Goal: Information Seeking & Learning: Obtain resource

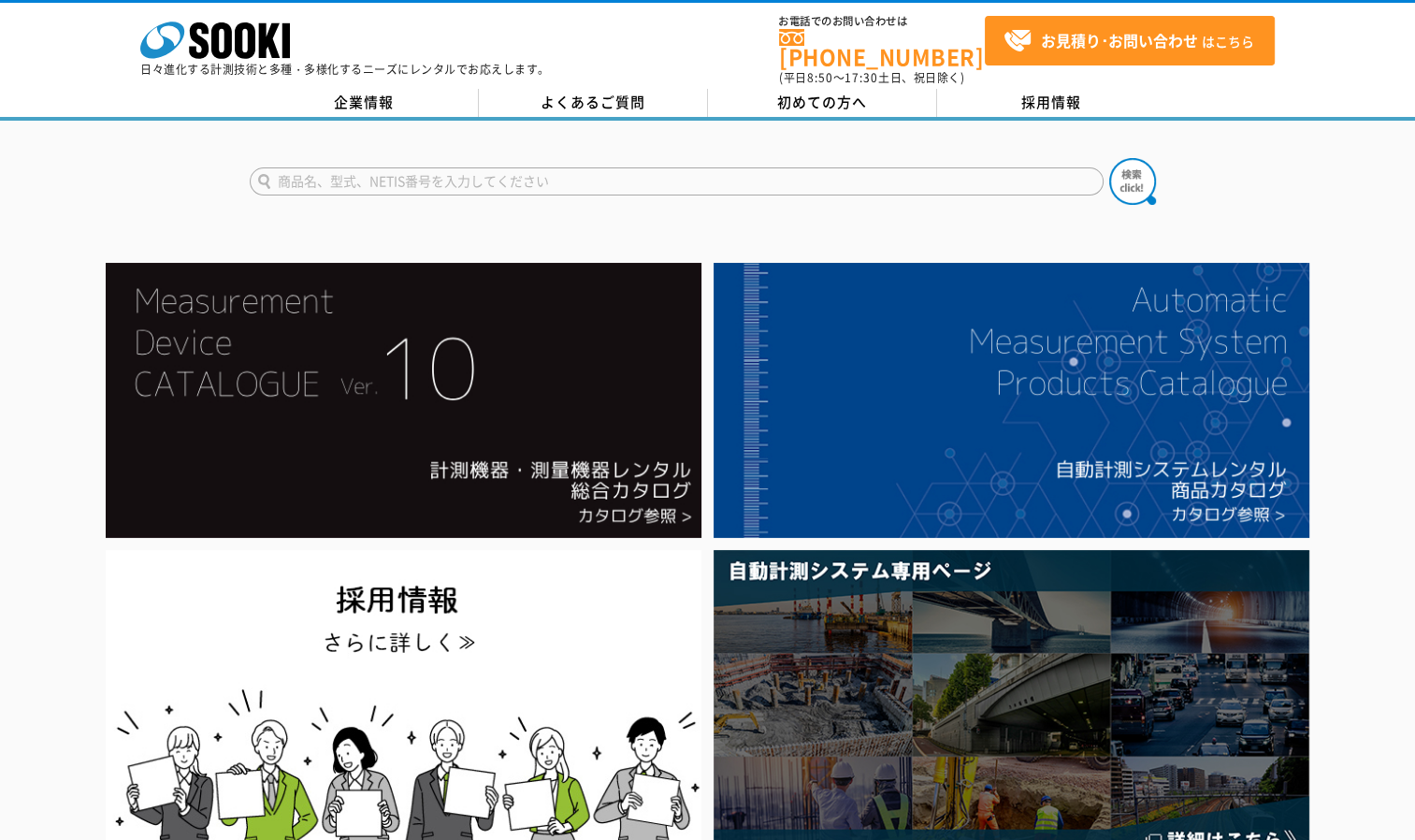
click at [578, 167] on input "text" at bounding box center [677, 181] width 855 height 28
type input "台秤"
click at [1110, 158] on button at bounding box center [1132, 181] width 47 height 47
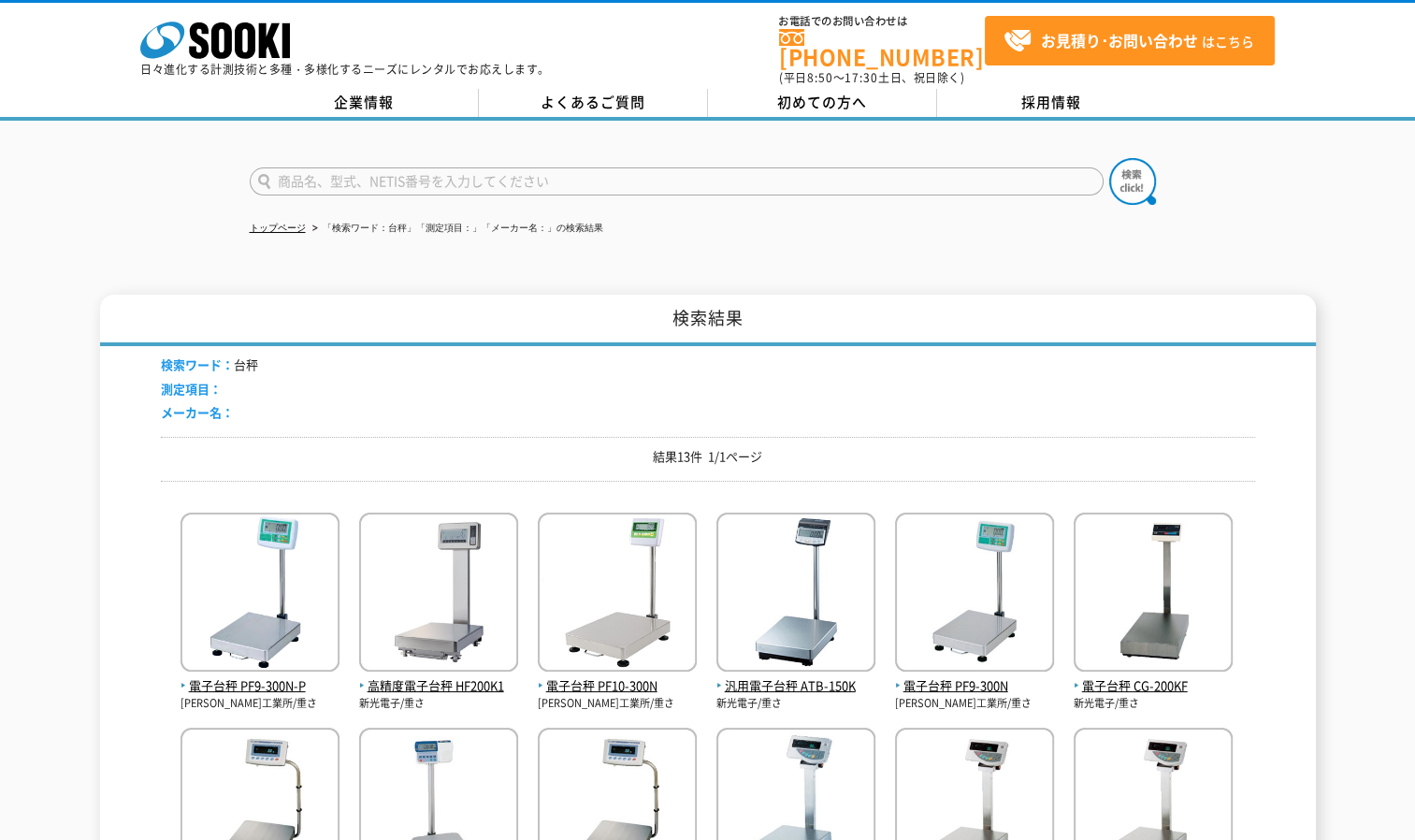
click at [206, 58] on link "株式会社 ソーキ" at bounding box center [214, 53] width 149 height 18
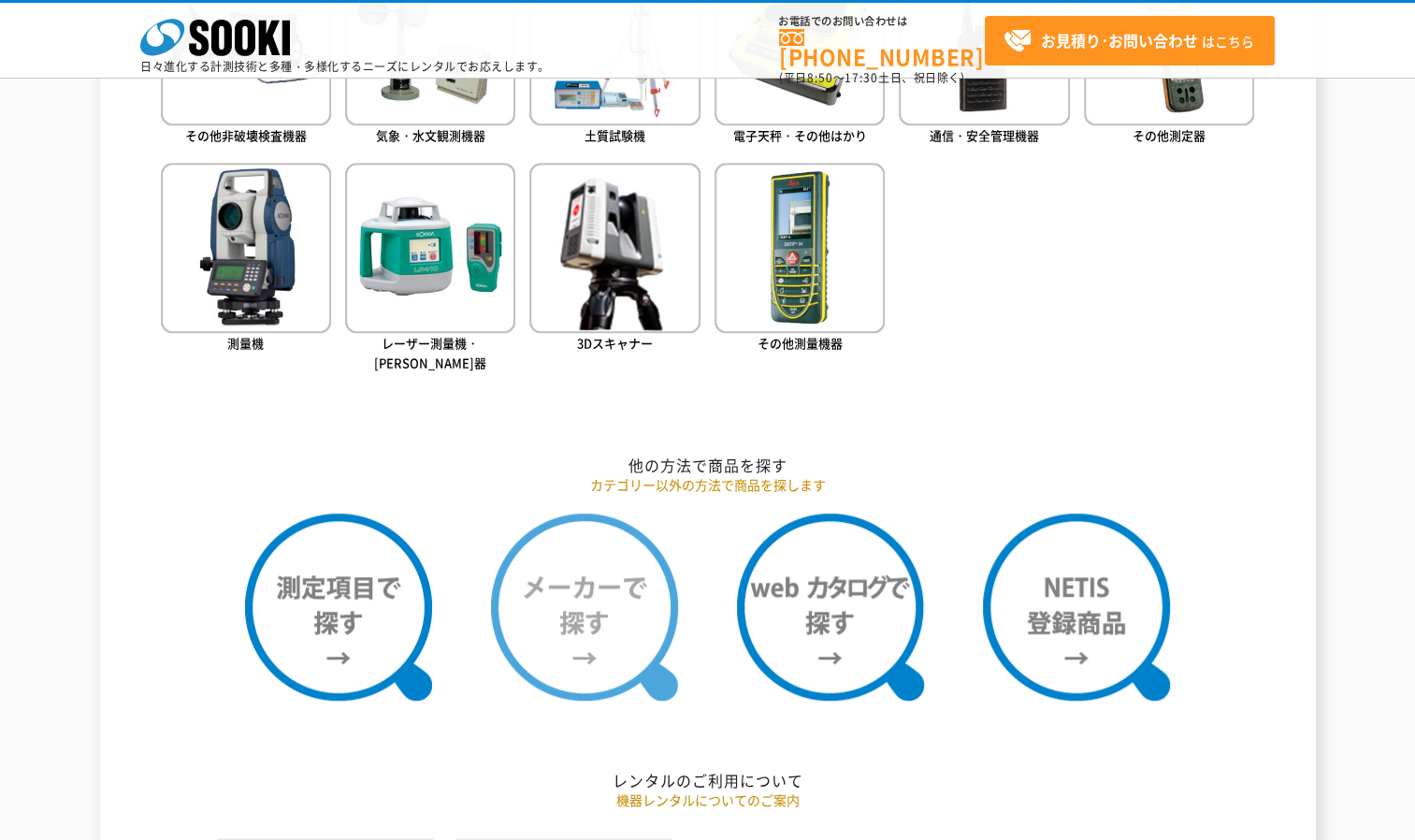
scroll to position [1496, 0]
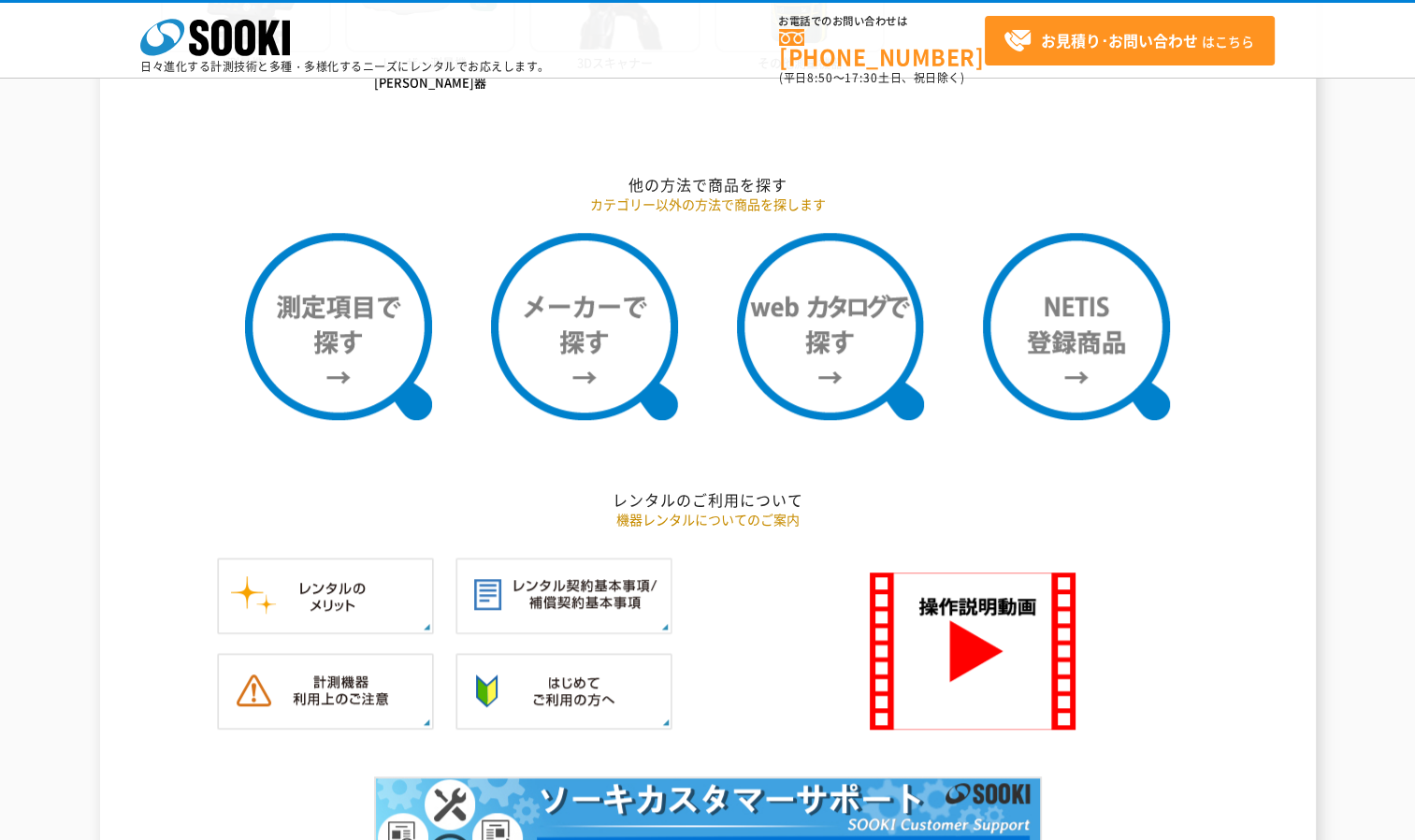
click at [225, 740] on div at bounding box center [455, 662] width 496 height 228
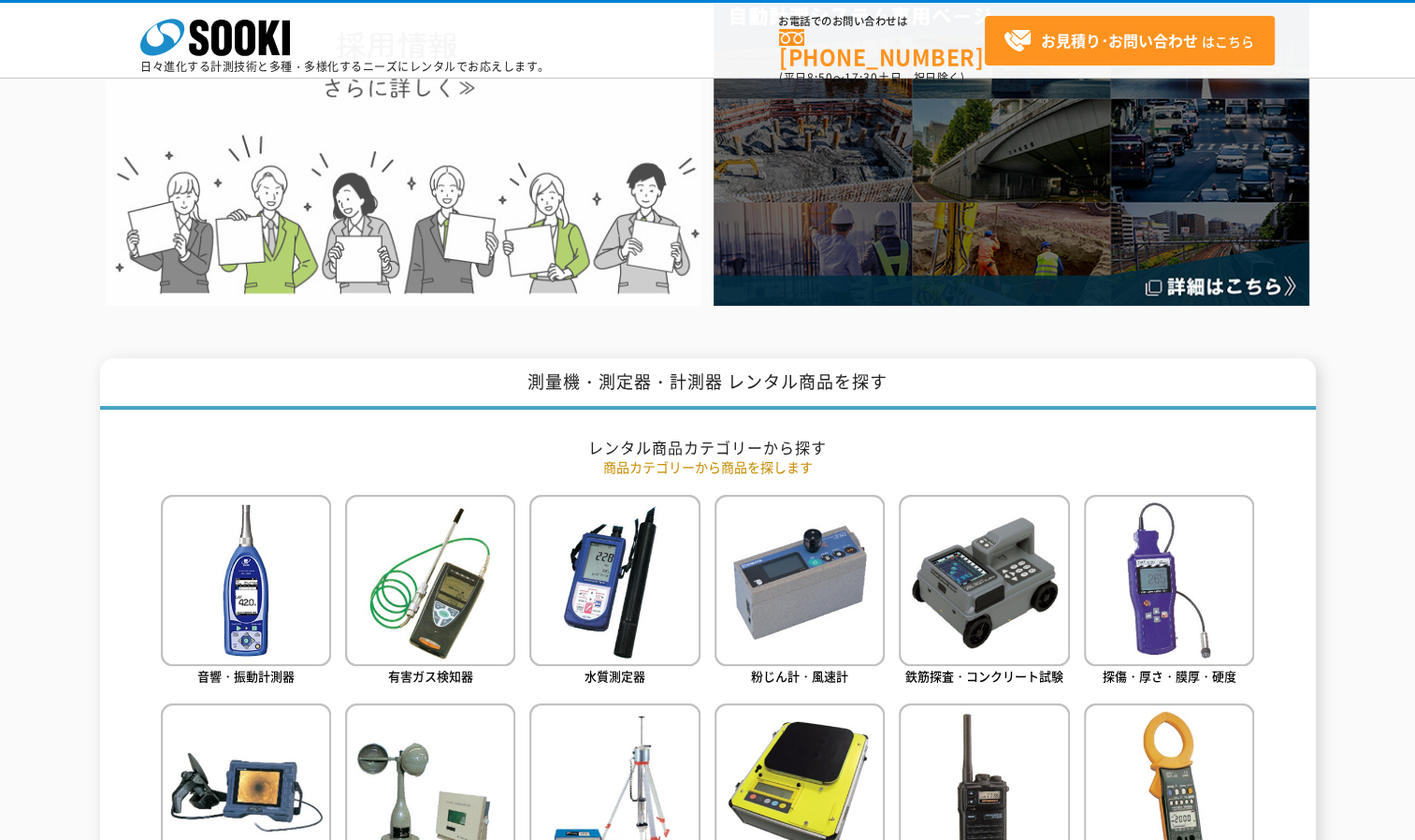
scroll to position [0, 0]
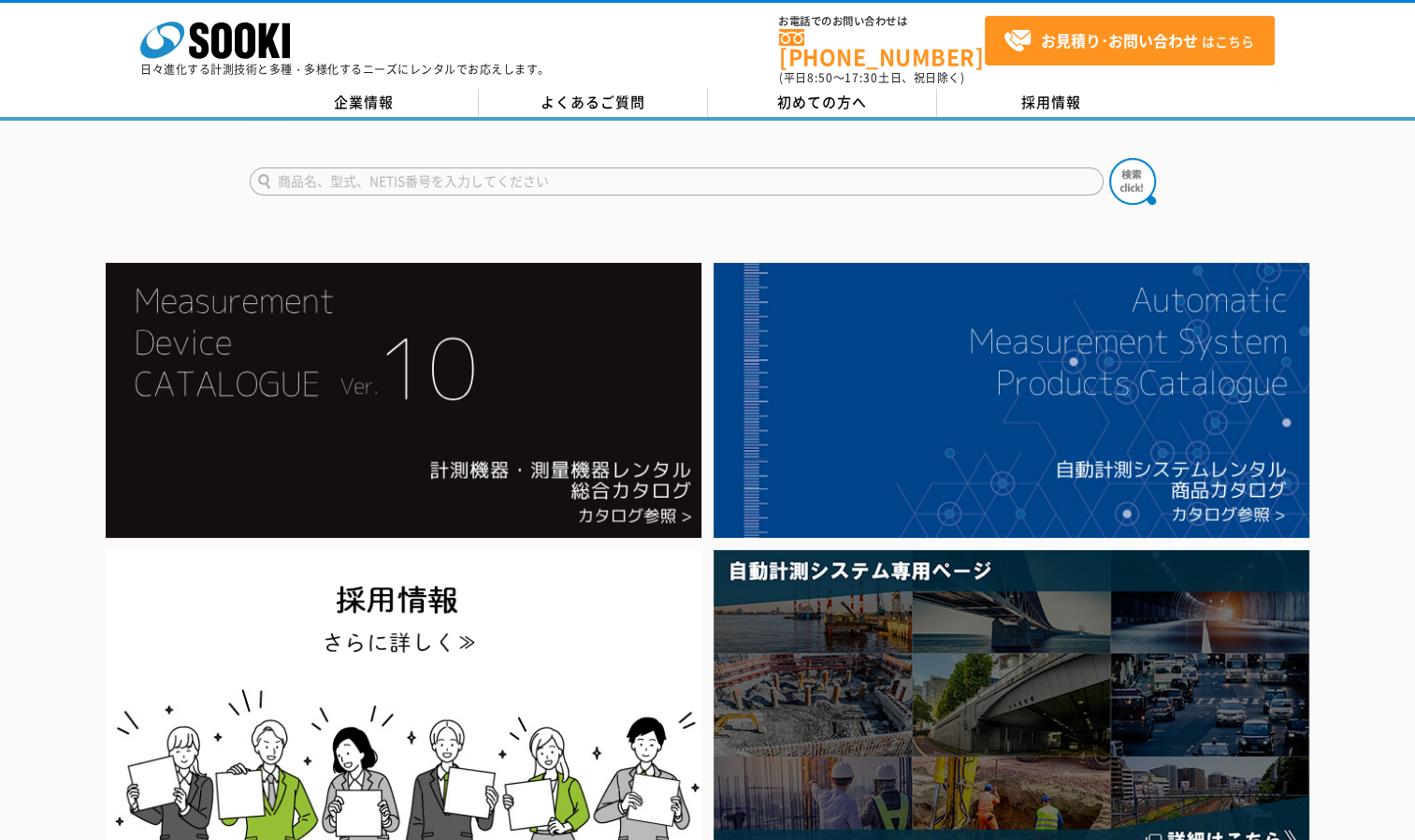
click at [453, 167] on input "text" at bounding box center [677, 181] width 855 height 28
paste input "ニューダービー"
type input "ニューダービー"
click at [1131, 178] on img at bounding box center [1132, 181] width 47 height 47
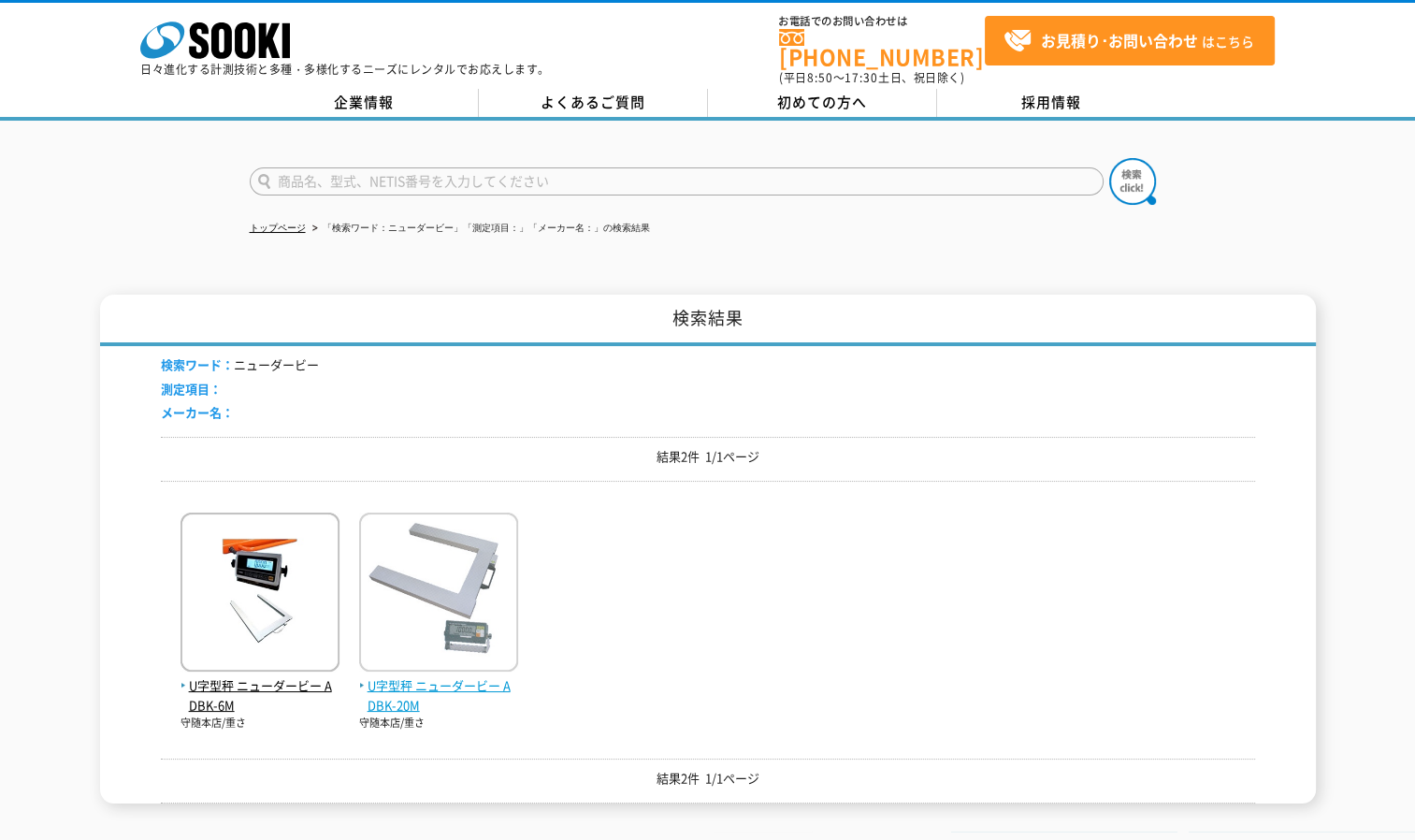
click at [464, 661] on img at bounding box center [438, 595] width 159 height 164
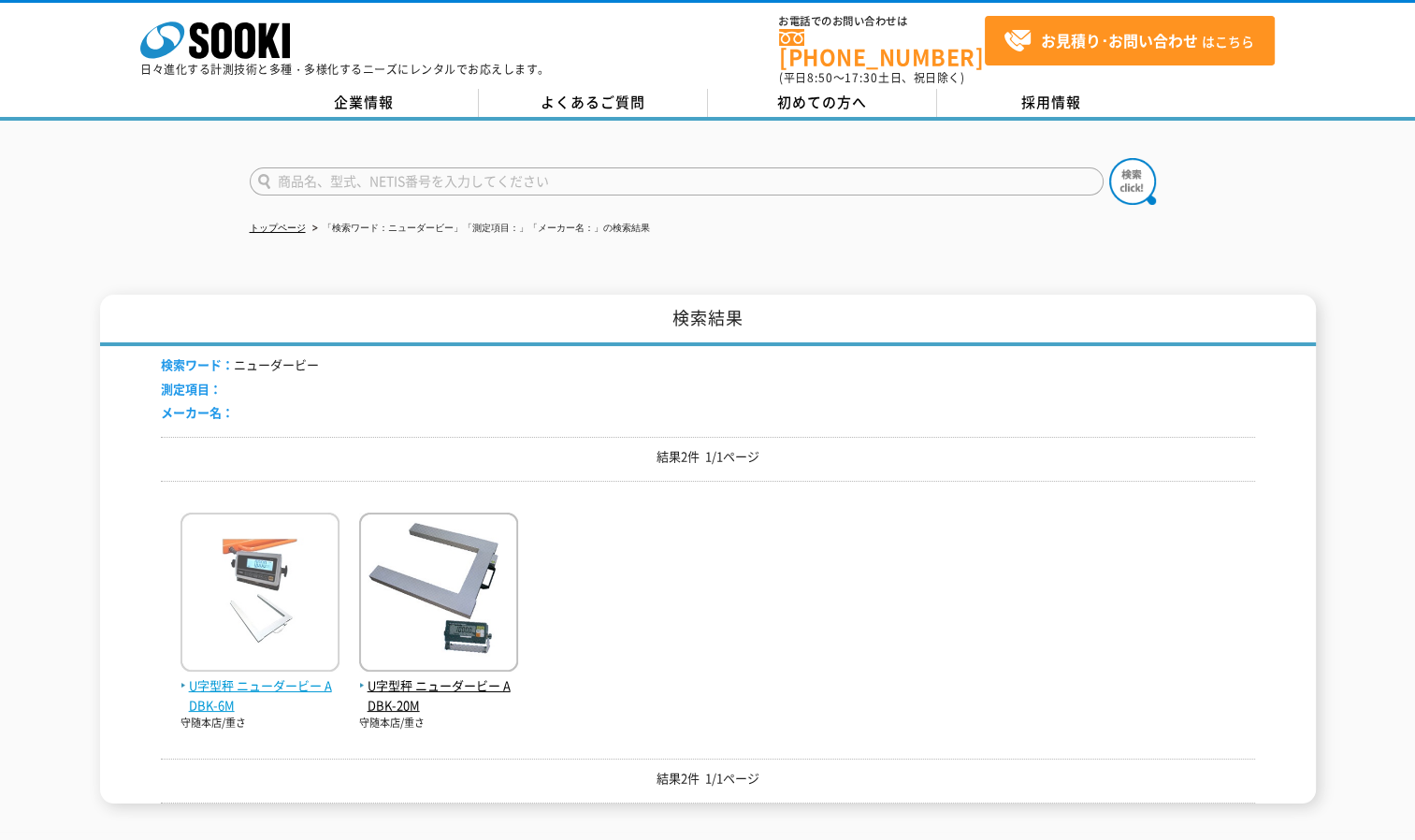
click at [253, 612] on img at bounding box center [260, 595] width 159 height 164
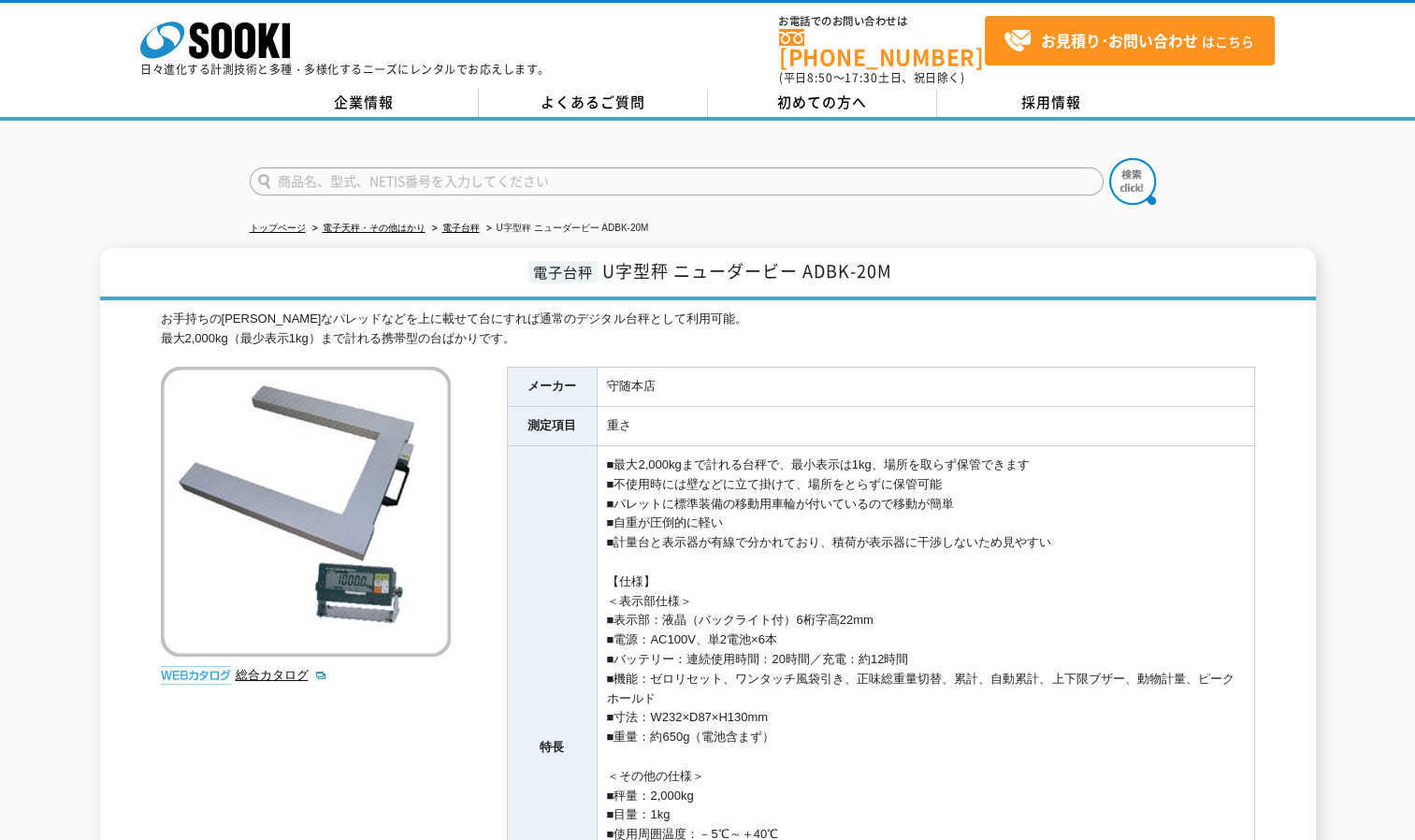
scroll to position [281, 0]
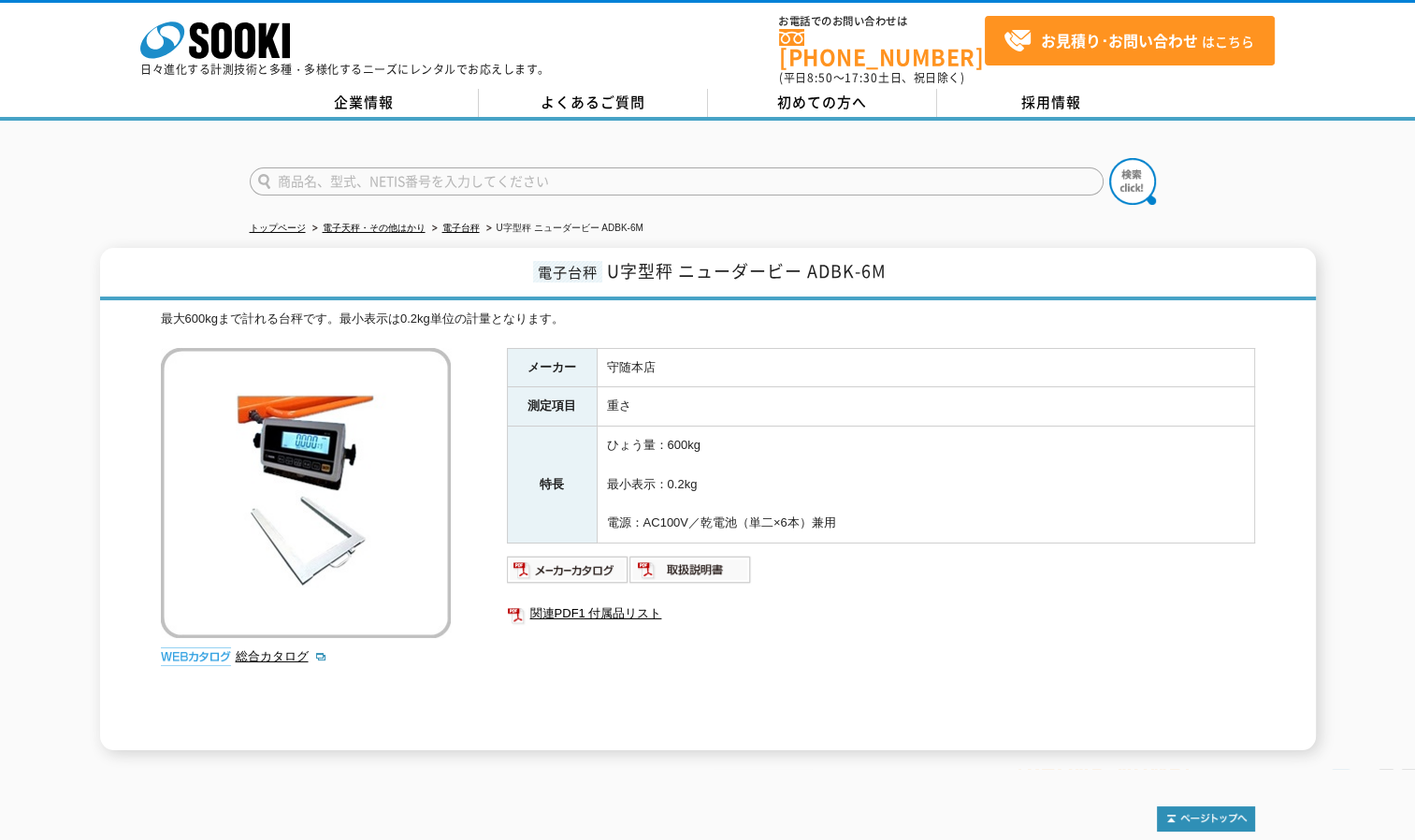
click at [435, 633] on div "総合カタログ" at bounding box center [308, 512] width 295 height 327
click at [685, 555] on img at bounding box center [691, 569] width 123 height 29
click at [625, 605] on link "関連PDF1 付属品リスト" at bounding box center [881, 614] width 748 height 25
click at [571, 557] on img at bounding box center [568, 569] width 123 height 29
click at [285, 649] on link "総合カタログ" at bounding box center [282, 655] width 91 height 14
